Goal: Information Seeking & Learning: Learn about a topic

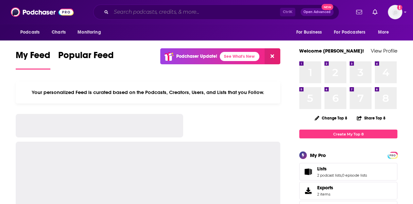
click at [189, 12] on input "Search podcasts, credits, & more..." at bounding box center [195, 12] width 169 height 10
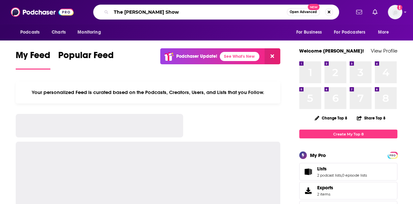
type input "The [PERSON_NAME] Show"
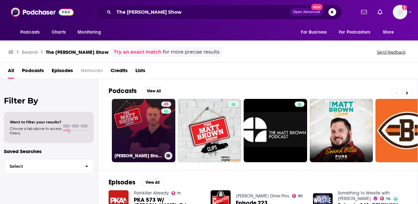
click at [134, 128] on link "45 [PERSON_NAME] Show - Conversations That Power The Business World." at bounding box center [143, 130] width 63 height 63
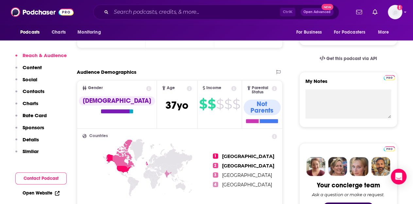
scroll to position [197, 0]
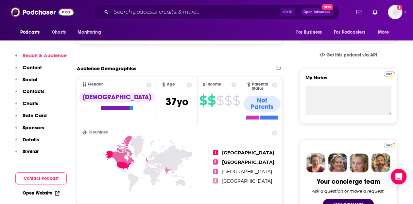
click at [28, 69] on p "Content" at bounding box center [32, 67] width 19 height 6
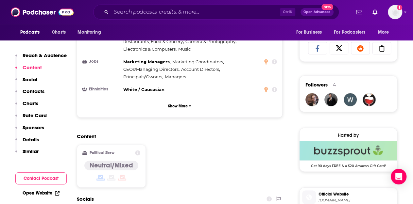
scroll to position [431, 0]
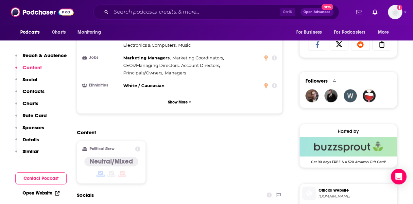
click at [29, 81] on p "Social" at bounding box center [30, 80] width 15 height 6
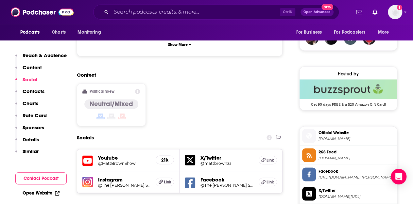
scroll to position [490, 0]
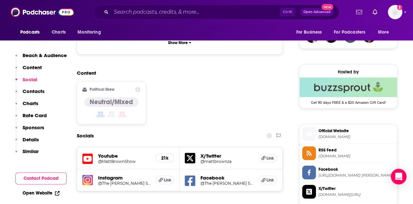
click at [119, 175] on h5 "Instagram" at bounding box center [124, 178] width 52 height 6
click at [115, 175] on h5 "Instagram" at bounding box center [124, 178] width 52 height 6
click at [115, 181] on h5 "@The [PERSON_NAME] Show" at bounding box center [124, 183] width 52 height 5
click at [112, 153] on h5 "Youtube" at bounding box center [124, 156] width 52 height 6
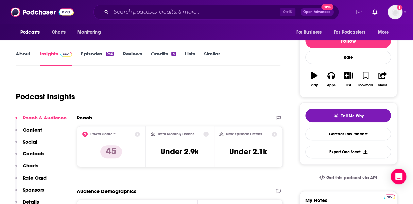
scroll to position [0, 0]
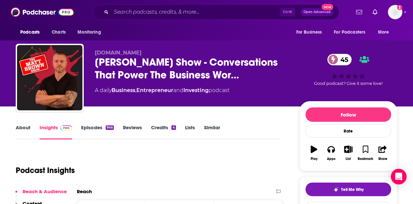
click at [93, 129] on link "Episodes 946" at bounding box center [97, 132] width 33 height 15
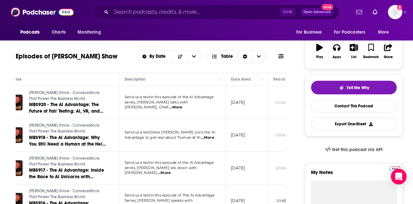
scroll to position [0, 27]
click at [182, 105] on span "...More" at bounding box center [175, 107] width 13 height 5
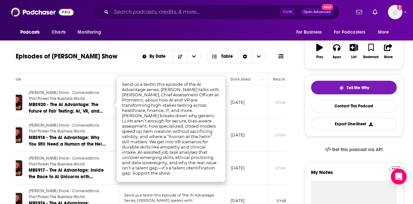
click at [238, 113] on td "[DATE]" at bounding box center [246, 102] width 43 height 33
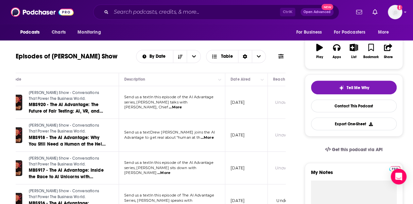
click at [213, 137] on span "...More" at bounding box center [206, 137] width 13 height 5
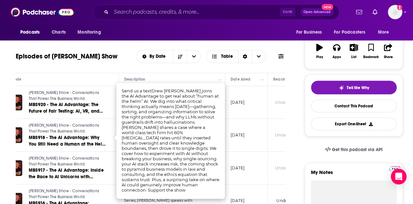
click at [234, 129] on td "[DATE]" at bounding box center [246, 135] width 43 height 33
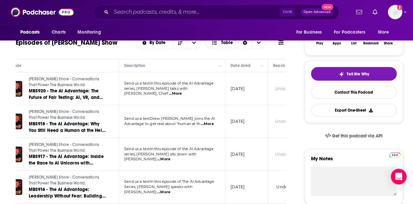
scroll to position [116, 0]
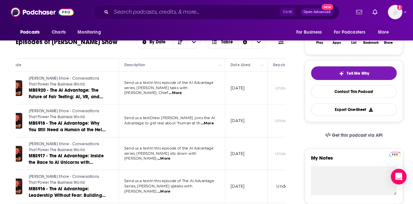
click at [170, 156] on span "...More" at bounding box center [163, 158] width 13 height 5
click at [236, 167] on td "[DATE]" at bounding box center [246, 154] width 43 height 33
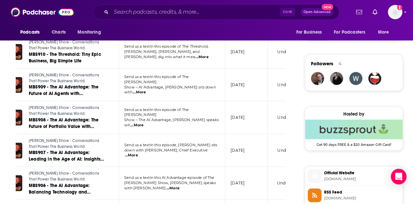
scroll to position [450, 0]
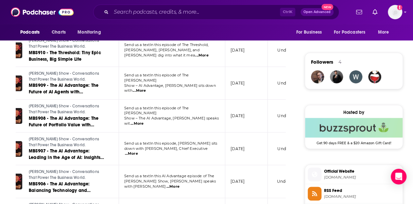
click at [138, 151] on span "...More" at bounding box center [131, 153] width 13 height 5
click at [227, 150] on td "[DATE]" at bounding box center [246, 149] width 43 height 33
click at [144, 121] on span "...More" at bounding box center [136, 123] width 13 height 5
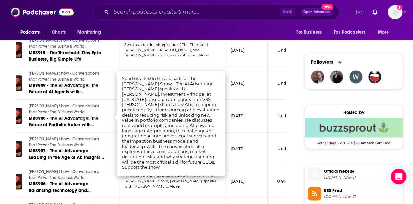
click at [230, 140] on td "[DATE]" at bounding box center [246, 149] width 43 height 33
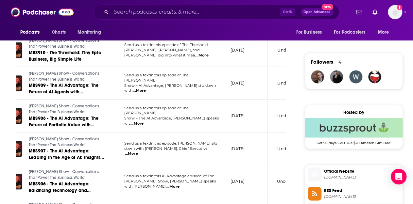
scroll to position [471, 0]
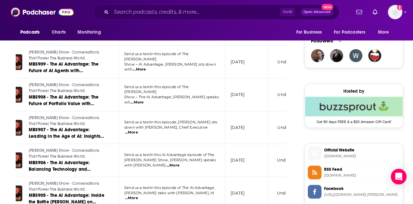
click at [179, 163] on span "...More" at bounding box center [172, 165] width 13 height 5
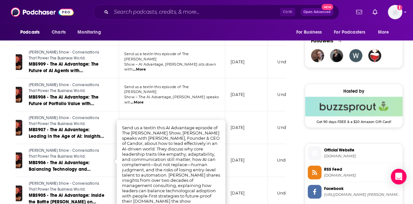
click at [232, 168] on td "[DATE]" at bounding box center [246, 160] width 43 height 33
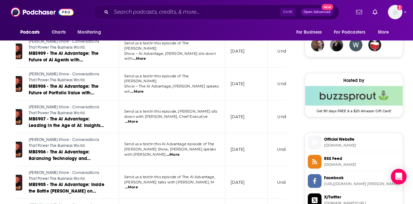
scroll to position [482, 0]
click at [138, 185] on span "...More" at bounding box center [131, 187] width 13 height 5
click at [236, 172] on td "[DATE]" at bounding box center [246, 183] width 43 height 33
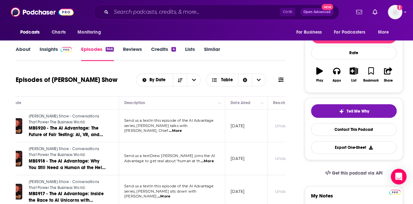
scroll to position [0, 0]
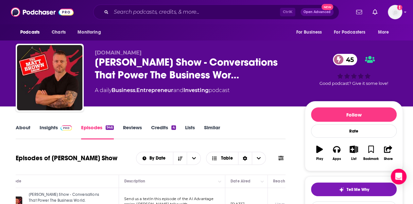
click at [47, 128] on link "Insights" at bounding box center [56, 132] width 32 height 15
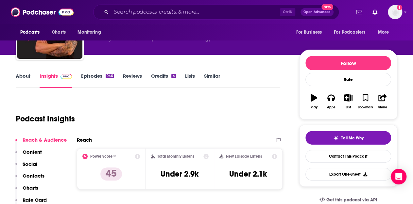
scroll to position [51, 0]
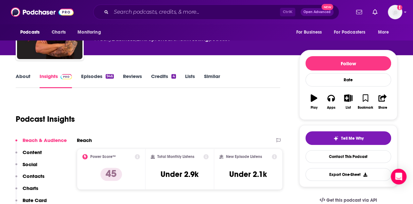
click at [98, 79] on link "Episodes 946" at bounding box center [97, 80] width 33 height 15
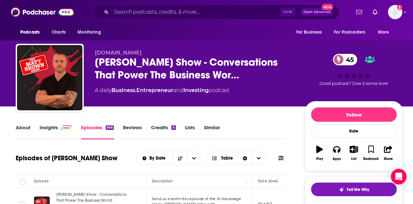
click at [28, 128] on link "About" at bounding box center [23, 132] width 15 height 15
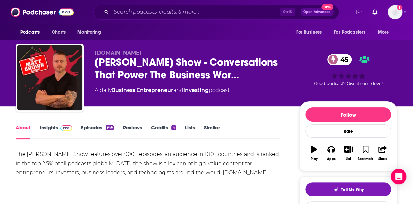
scroll to position [71, 0]
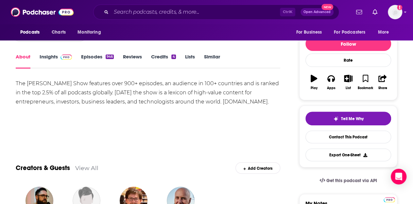
drag, startPoint x: 255, startPoint y: 100, endPoint x: 16, endPoint y: 79, distance: 240.6
click at [16, 79] on div "The [PERSON_NAME] Show features over 900+ episodes, an audience in 100+ countri…" at bounding box center [148, 92] width 264 height 27
copy div "The [PERSON_NAME] Show features over 900+ episodes, an audience in 100+ countri…"
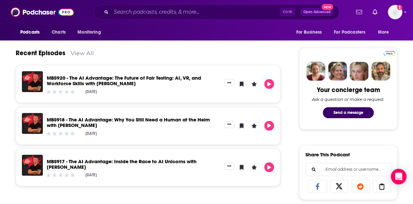
scroll to position [288, 0]
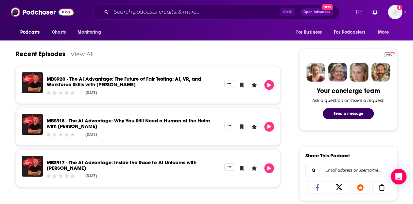
click at [121, 81] on link "MBS920 - The AI Advantage: The Future of Fair Testing: AI, VR, and Workforce Sk…" at bounding box center [124, 82] width 154 height 12
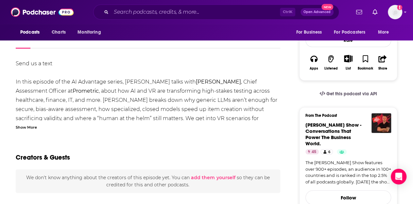
scroll to position [122, 0]
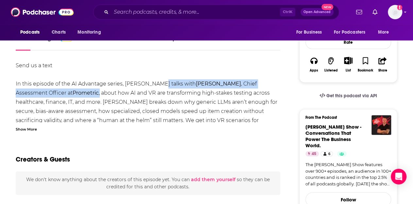
drag, startPoint x: 152, startPoint y: 83, endPoint x: 43, endPoint y: 92, distance: 108.9
click at [43, 92] on div "Send us a text In this episode of the AI Advantage series, [PERSON_NAME] talks …" at bounding box center [148, 116] width 264 height 110
copy div "with [PERSON_NAME] , Chief Assessment Officer at Prometric ,"
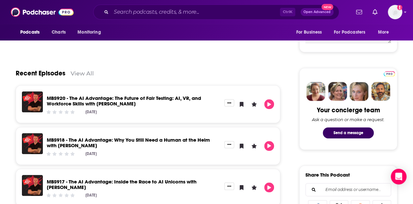
scroll to position [290, 0]
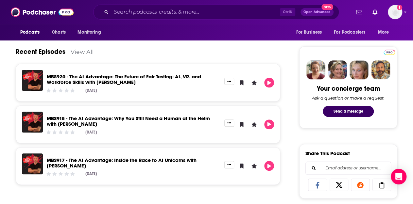
click at [125, 119] on link "MBS918 - The AI Advantage: Why You Still Need a Human at the Helm with [PERSON_…" at bounding box center [128, 121] width 163 height 12
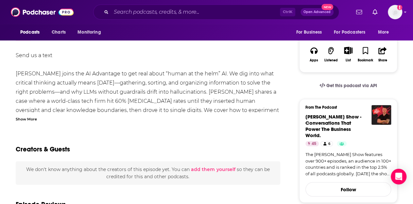
scroll to position [131, 0]
click at [23, 118] on div "Show More" at bounding box center [26, 119] width 21 height 6
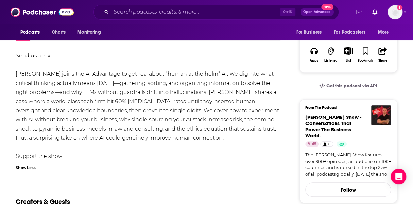
scroll to position [209, 0]
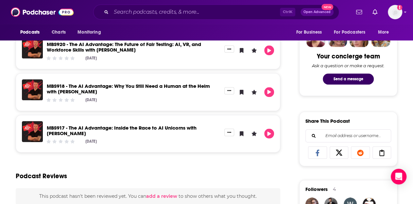
scroll to position [323, 0]
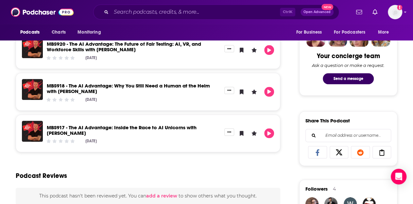
click at [90, 127] on link "MBS917 - The AI Advantage: Inside the Race to AI Unicorns with [PERSON_NAME]" at bounding box center [122, 131] width 150 height 12
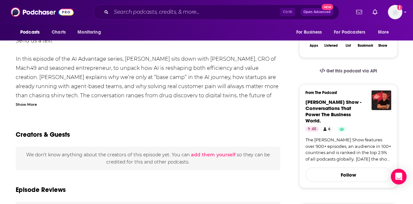
scroll to position [132, 0]
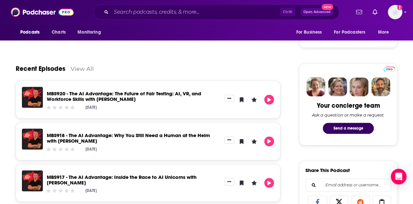
scroll to position [274, 0]
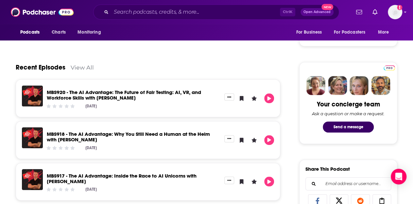
click at [81, 68] on link "View All" at bounding box center [82, 67] width 23 height 7
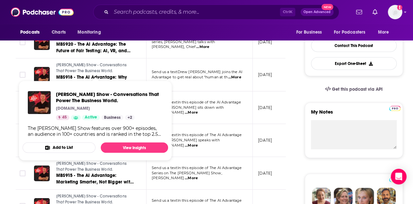
scroll to position [163, 0]
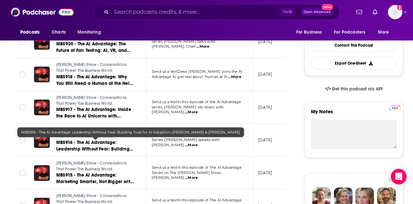
click at [80, 145] on link "MBS916 - The AI Advantage: Leadership Without Fear: Building Trust for AI Adopt…" at bounding box center [95, 146] width 78 height 13
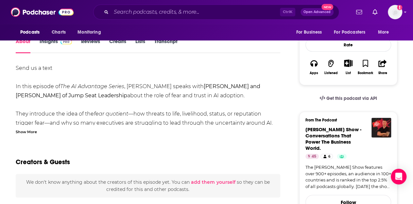
scroll to position [120, 0]
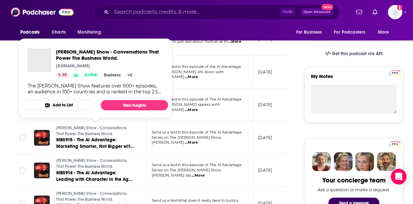
scroll to position [208, 0]
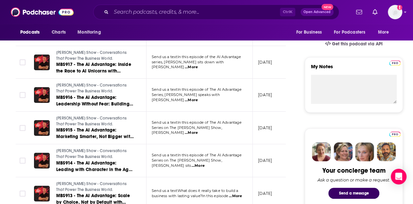
click at [198, 130] on span "...More" at bounding box center [191, 132] width 13 height 5
drag, startPoint x: 188, startPoint y: 83, endPoint x: 194, endPoint y: 85, distance: 5.6
click at [198, 131] on span "...More" at bounding box center [191, 132] width 13 height 5
click at [198, 130] on span "...More" at bounding box center [191, 132] width 13 height 5
drag, startPoint x: 189, startPoint y: 83, endPoint x: 207, endPoint y: 91, distance: 19.6
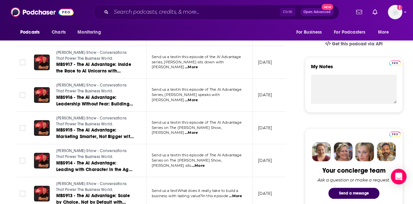
click at [208, 151] on td "Send us a textIn this episode of The AI Advantage Series on The [PERSON_NAME] S…" at bounding box center [199, 161] width 106 height 33
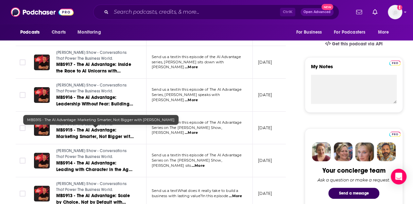
click at [96, 130] on span "MBS915 - The AI Advantage: Marketing Smarter, Not Bigger with [PERSON_NAME]" at bounding box center [94, 137] width 77 height 19
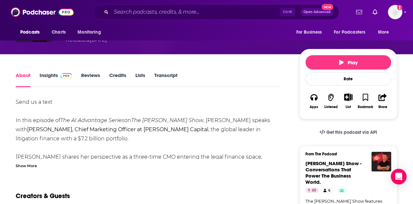
scroll to position [73, 0]
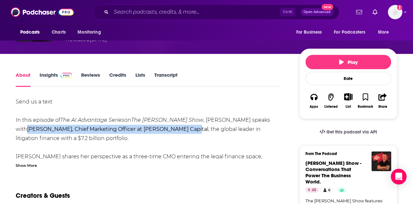
drag, startPoint x: 240, startPoint y: 118, endPoint x: 125, endPoint y: 130, distance: 115.3
click at [125, 130] on div "Send us a text In this episode of The AI Advantage Series on The [PERSON_NAME] …" at bounding box center [148, 179] width 264 height 165
copy b "[PERSON_NAME], Chief Marketing Officer at [PERSON_NAME] Capital"
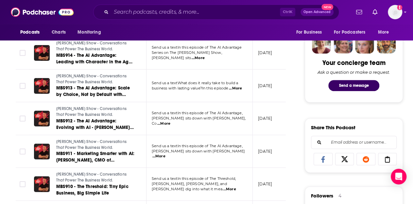
scroll to position [316, 0]
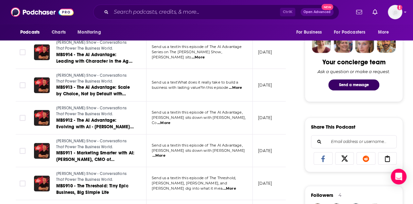
click at [170, 121] on span "...More" at bounding box center [163, 123] width 13 height 5
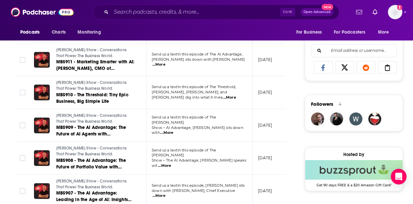
scroll to position [409, 0]
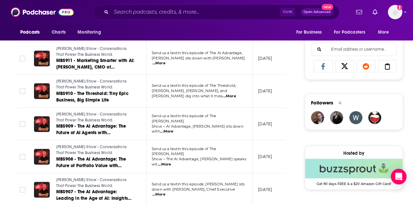
click at [173, 129] on span "...More" at bounding box center [166, 131] width 13 height 5
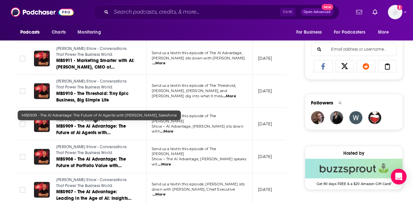
click at [93, 127] on span "MBS909 - The AI Advantage: The Future of AI Agents with [PERSON_NAME], Salesfor…" at bounding box center [91, 133] width 70 height 19
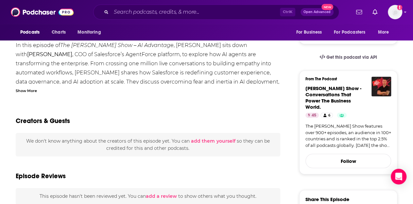
scroll to position [94, 0]
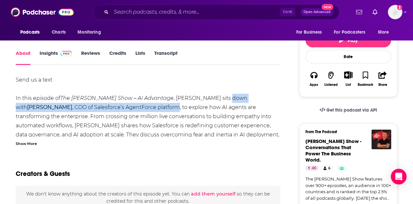
drag, startPoint x: 212, startPoint y: 96, endPoint x: 100, endPoint y: 108, distance: 112.4
click at [100, 108] on div "Send us a text In this episode of The [PERSON_NAME] Show – AI Advantage , [PERS…" at bounding box center [148, 131] width 264 height 110
copy div "[PERSON_NAME] , COO of Salesforce’s AgentForce platform"
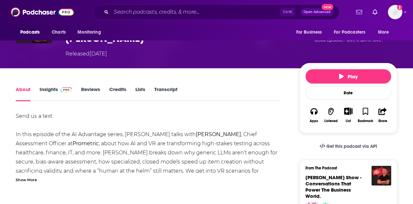
scroll to position [71, 0]
